Goal: Navigation & Orientation: Find specific page/section

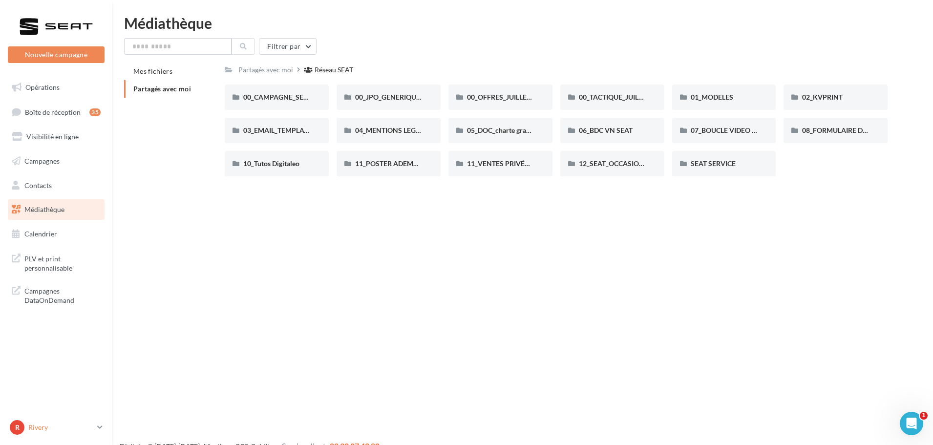
click at [37, 334] on div "R Rivery SEAT-RIVERY" at bounding box center [51, 427] width 83 height 15
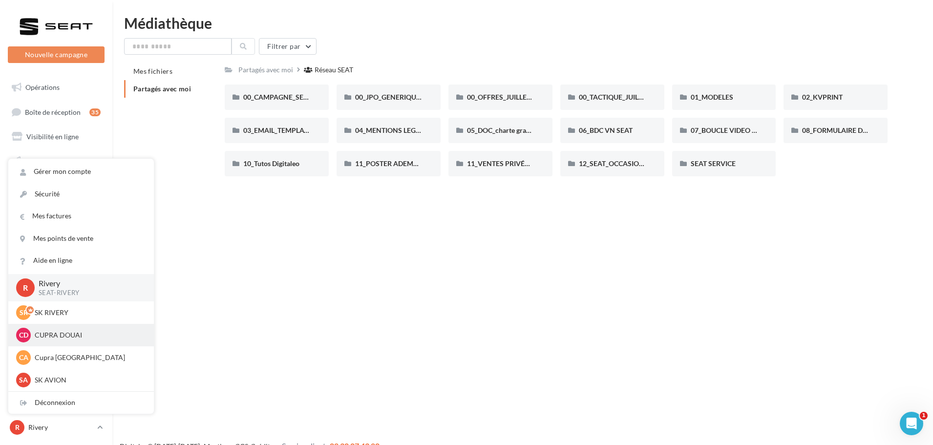
click at [64, 334] on p "CUPRA DOUAI" at bounding box center [88, 335] width 107 height 10
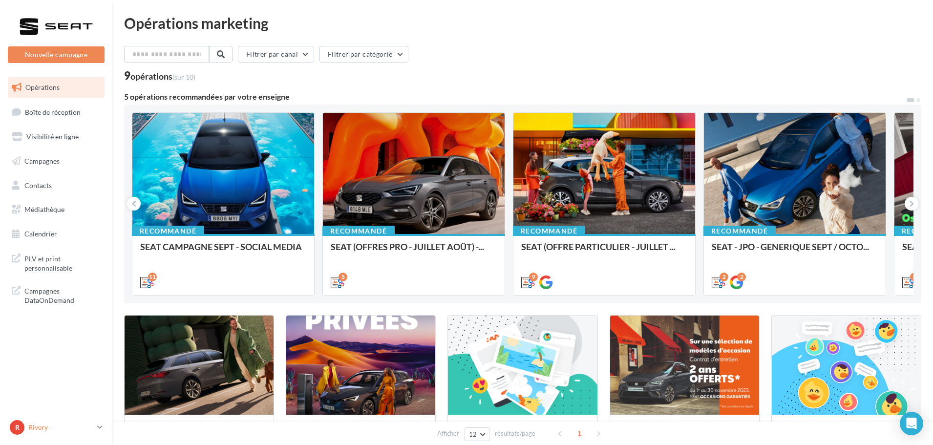
click at [61, 424] on p "Rivery" at bounding box center [60, 427] width 65 height 10
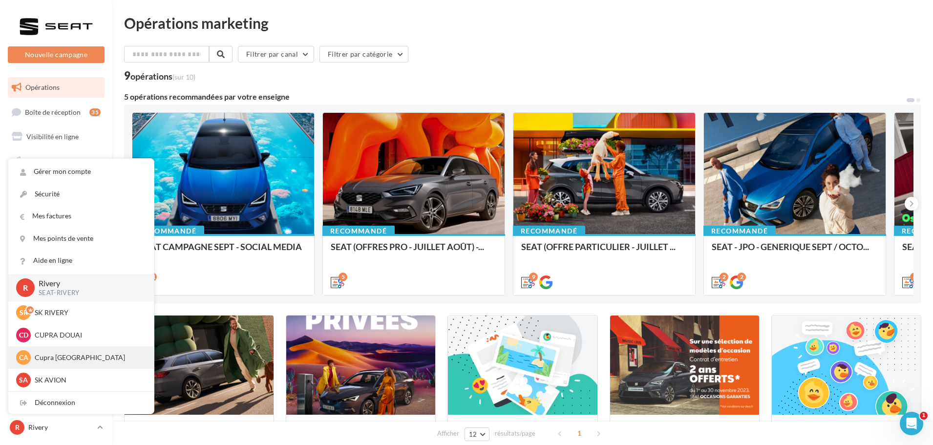
click at [65, 354] on p "Cupra [GEOGRAPHIC_DATA]" at bounding box center [88, 358] width 107 height 10
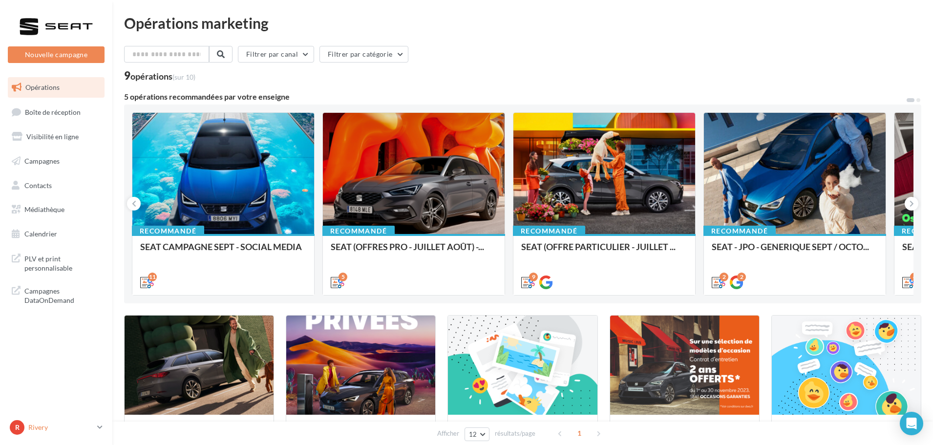
click at [52, 426] on p "Rivery" at bounding box center [60, 427] width 65 height 10
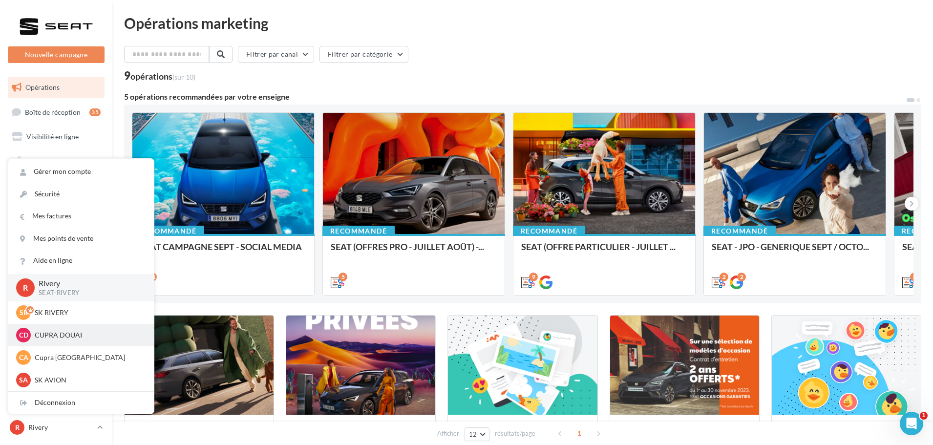
click at [74, 333] on p "CUPRA DOUAI" at bounding box center [88, 335] width 107 height 10
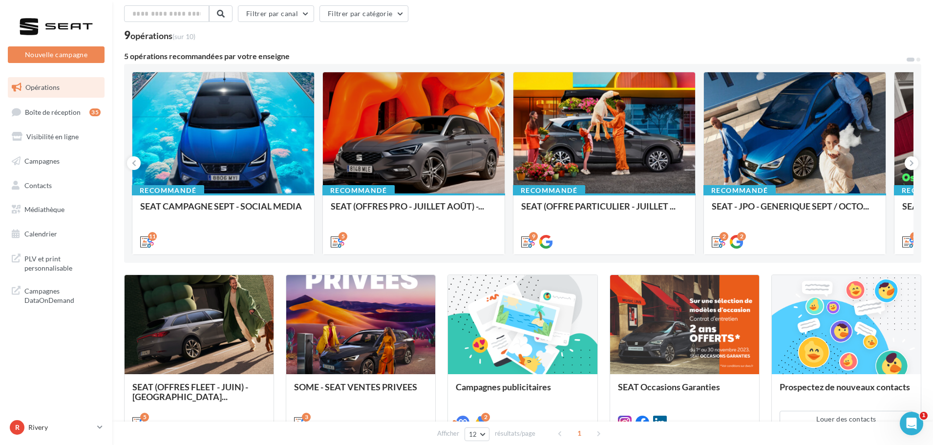
scroll to position [98, 0]
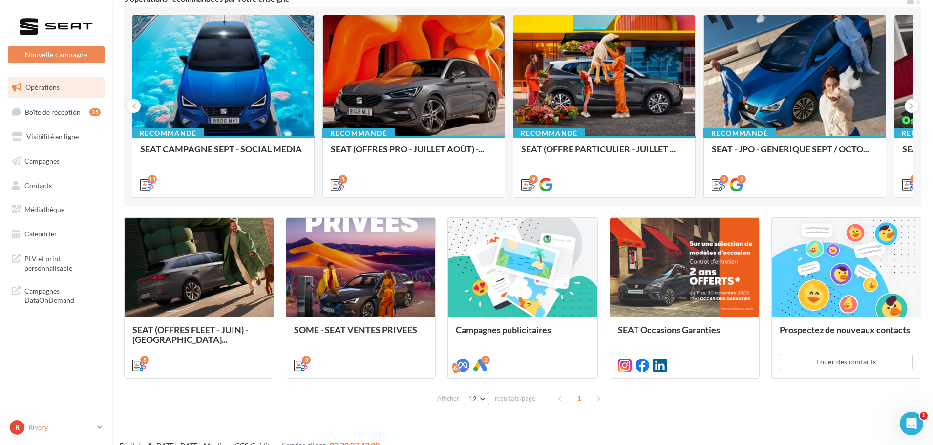
click at [53, 432] on p "Rivery" at bounding box center [60, 427] width 65 height 10
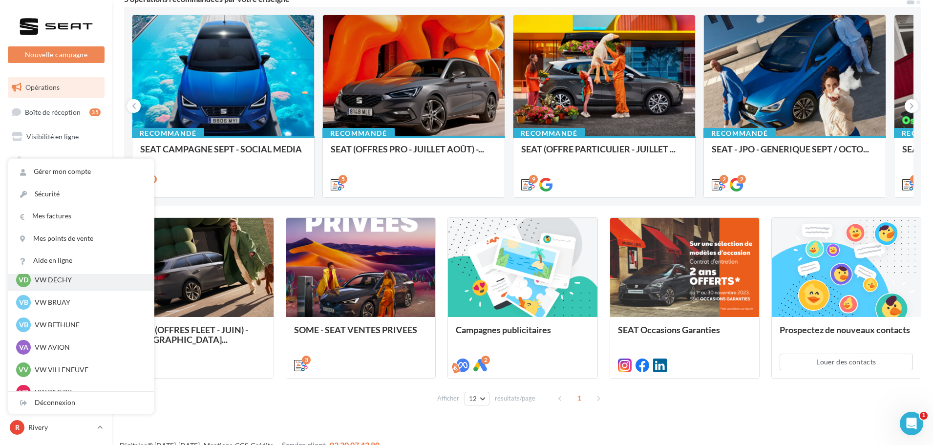
scroll to position [359, 0]
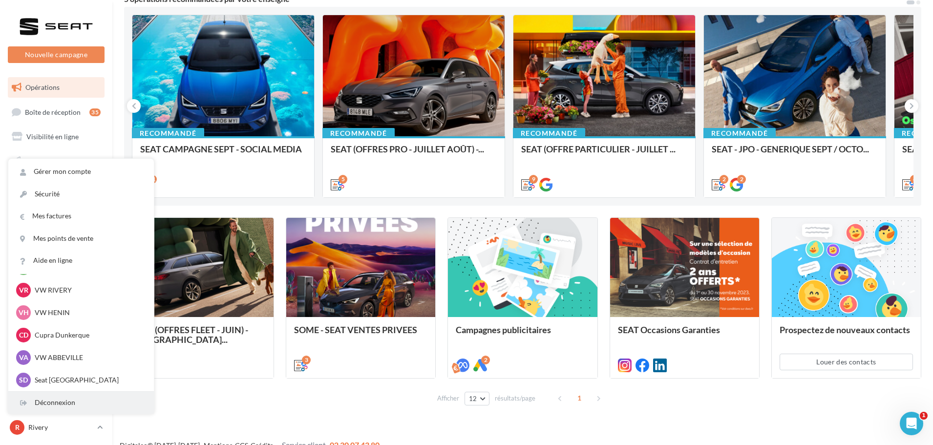
click at [59, 405] on div "Déconnexion" at bounding box center [80, 403] width 145 height 22
